Goal: Transaction & Acquisition: Purchase product/service

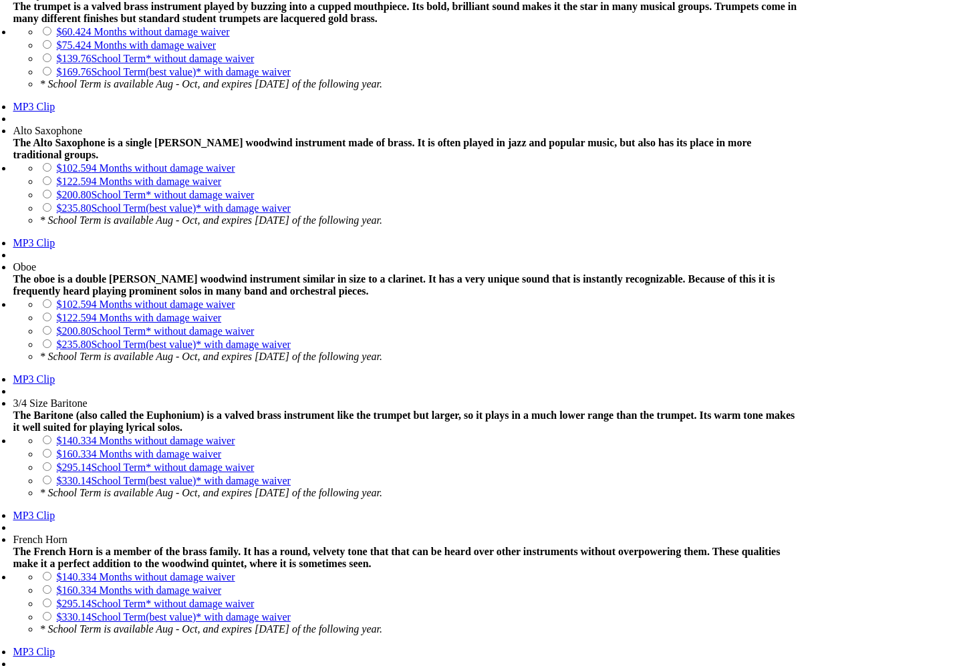
scroll to position [1571, 0]
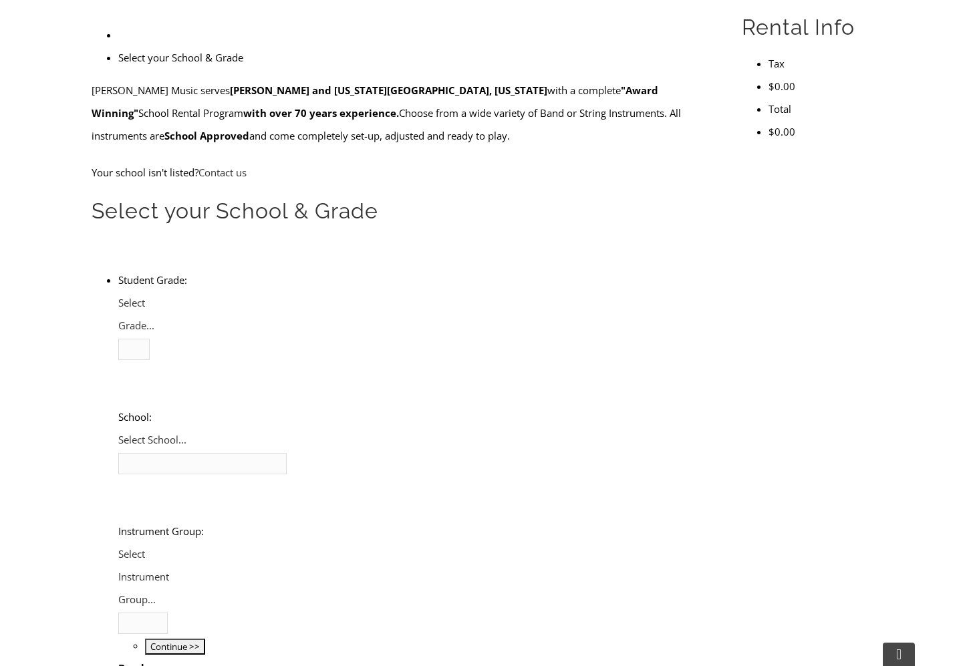
scroll to position [414, 0]
click at [118, 337] on b at bounding box center [118, 337] width 0 height 0
click at [150, 406] on li "5" at bounding box center [147, 417] width 5 height 23
click at [186, 637] on span "Select School..." at bounding box center [152, 643] width 68 height 13
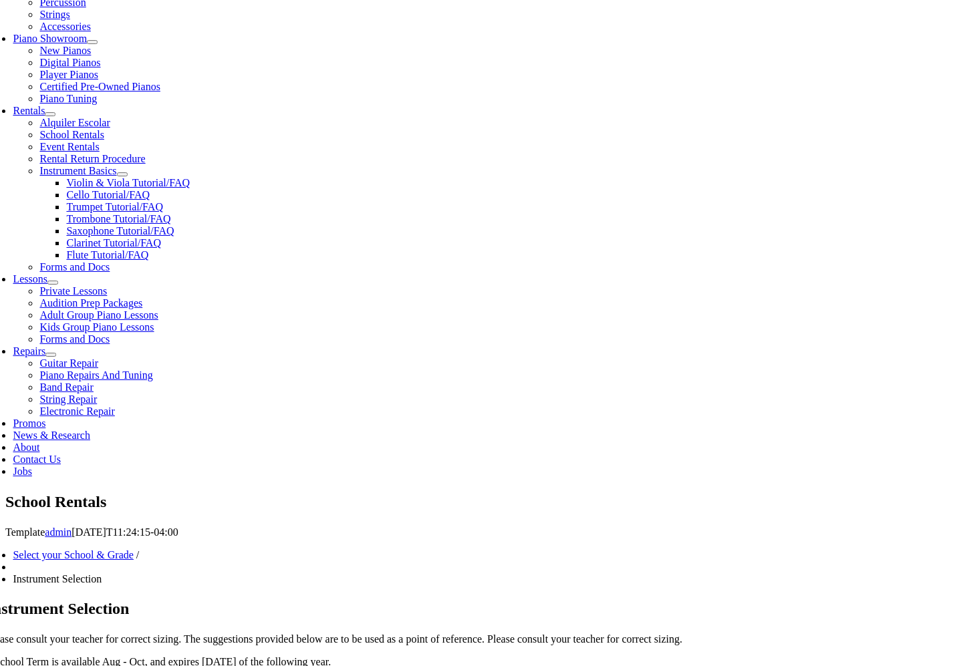
scroll to position [384, 0]
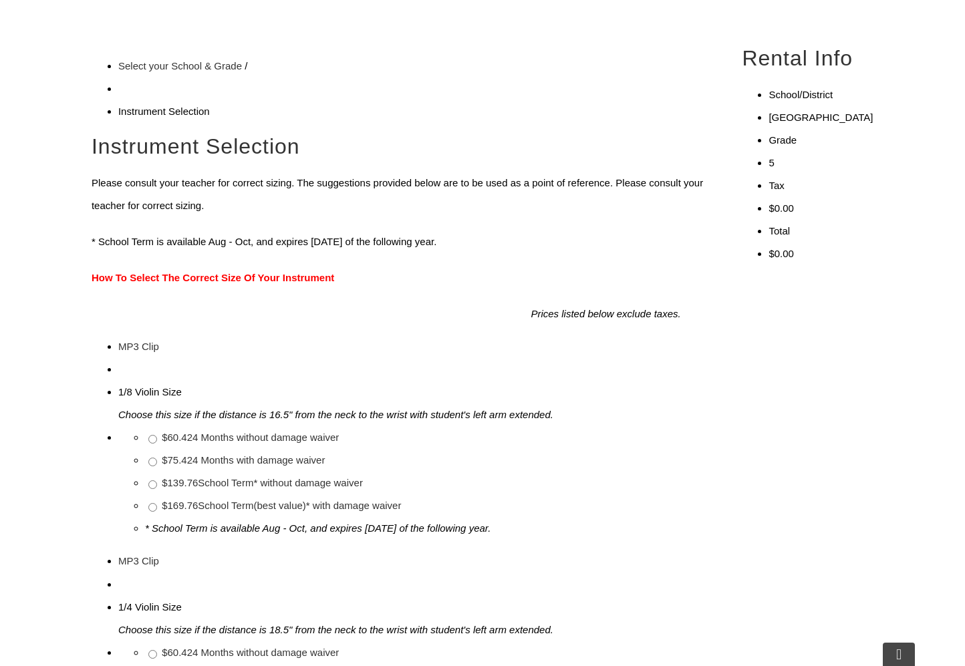
click at [401, 500] on link "$169.76 School Term(best value)* with damage waiver" at bounding box center [281, 505] width 239 height 11
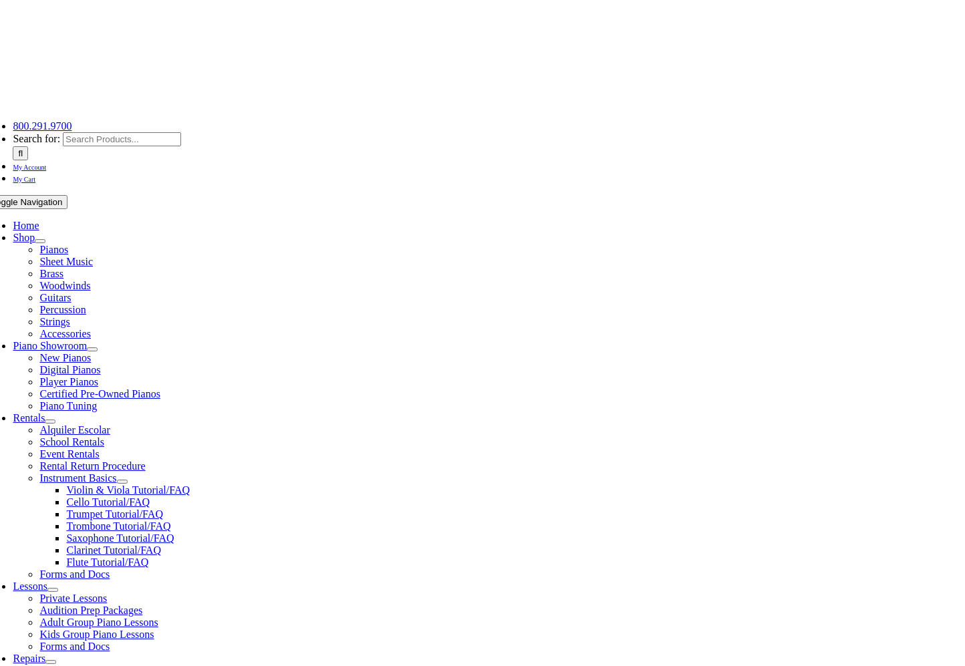
scroll to position [80, 0]
